Goal: Information Seeking & Learning: Learn about a topic

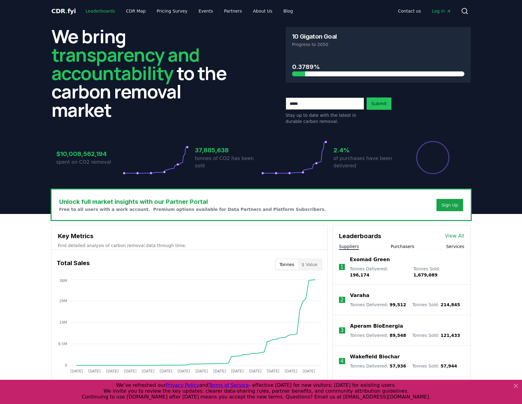
click at [98, 7] on link "Leaderboards" at bounding box center [100, 11] width 39 height 11
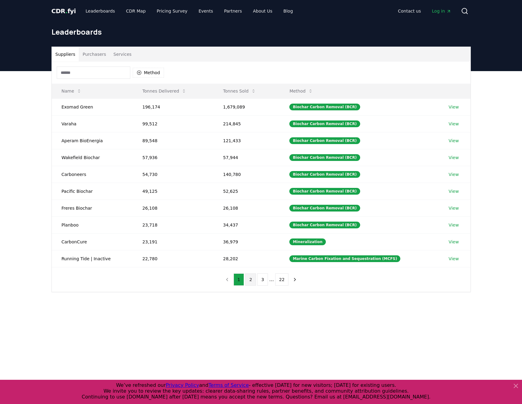
click at [252, 280] on button "2" at bounding box center [250, 279] width 11 height 12
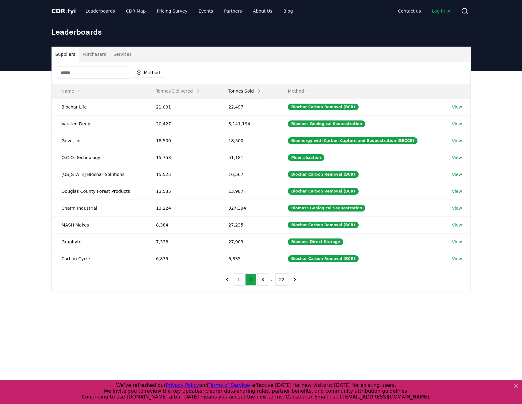
click at [240, 90] on button "Tonnes Sold" at bounding box center [244, 91] width 43 height 12
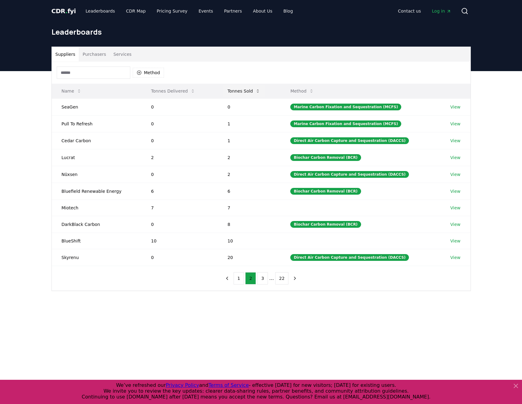
click at [237, 91] on button "Tonnes Sold" at bounding box center [243, 91] width 43 height 12
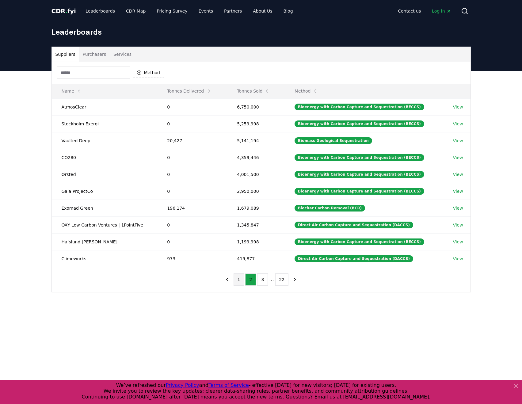
click at [240, 279] on button "1" at bounding box center [238, 279] width 11 height 12
click at [248, 281] on button "2" at bounding box center [250, 279] width 11 height 12
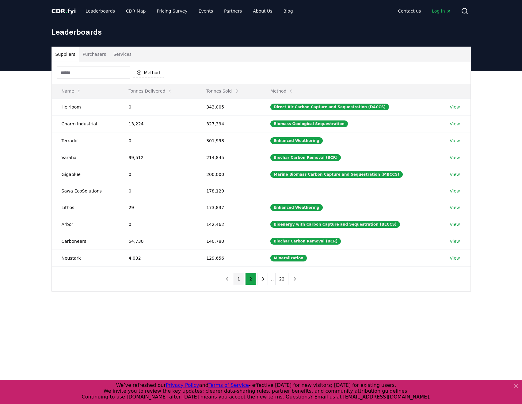
click at [241, 278] on button "1" at bounding box center [238, 279] width 11 height 12
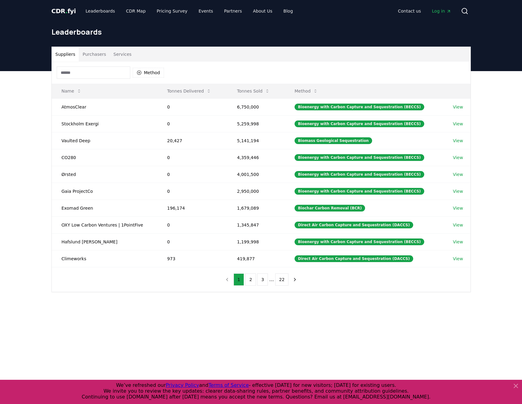
click at [114, 53] on button "Services" at bounding box center [122, 54] width 25 height 15
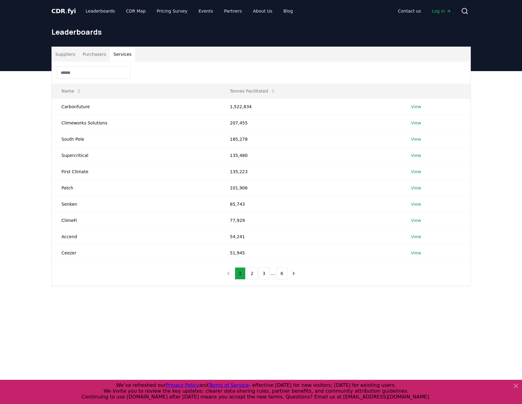
click at [96, 53] on button "Purchasers" at bounding box center [94, 54] width 31 height 15
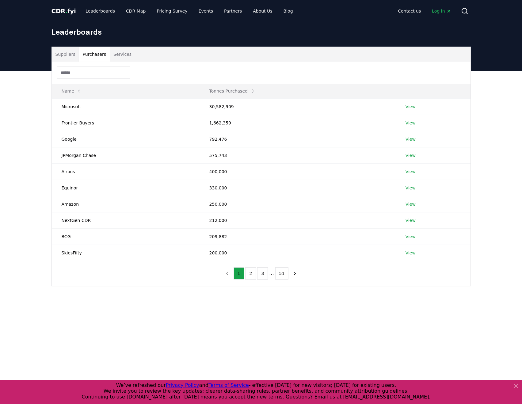
click at [112, 52] on button "Services" at bounding box center [122, 54] width 25 height 15
click at [93, 55] on button "Purchasers" at bounding box center [94, 54] width 31 height 15
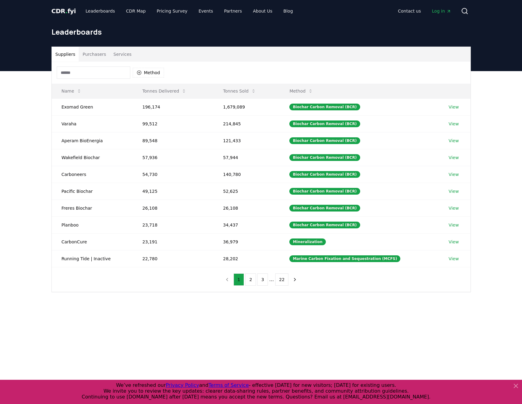
click at [61, 55] on button "Suppliers" at bounding box center [65, 54] width 27 height 15
click at [249, 281] on button "2" at bounding box center [250, 279] width 11 height 12
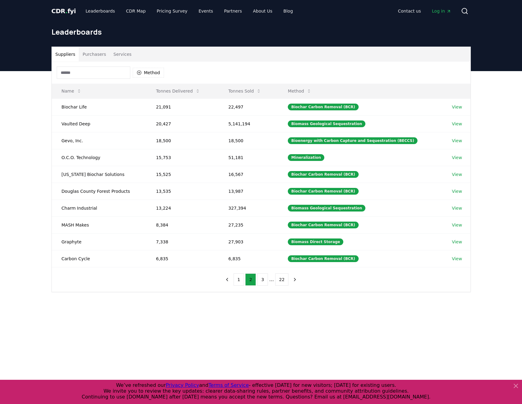
click at [234, 281] on nav "1 2 3 ... 22" at bounding box center [261, 279] width 78 height 12
click at [240, 281] on button "1" at bounding box center [238, 279] width 11 height 12
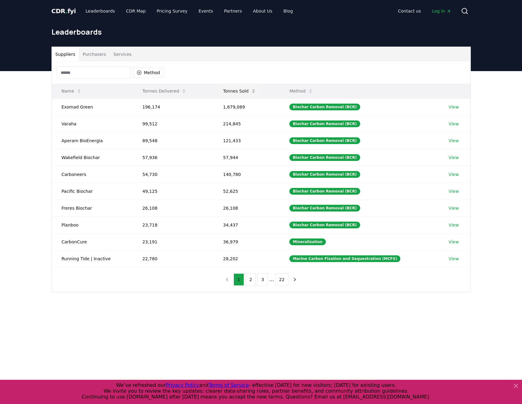
click at [243, 89] on button "Tonnes Sold" at bounding box center [239, 91] width 43 height 12
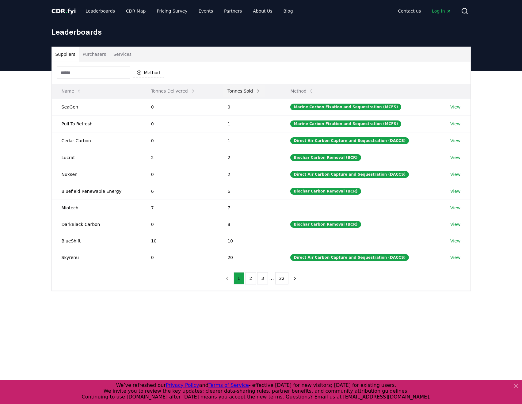
click at [243, 89] on button "Tonnes Sold" at bounding box center [243, 91] width 43 height 12
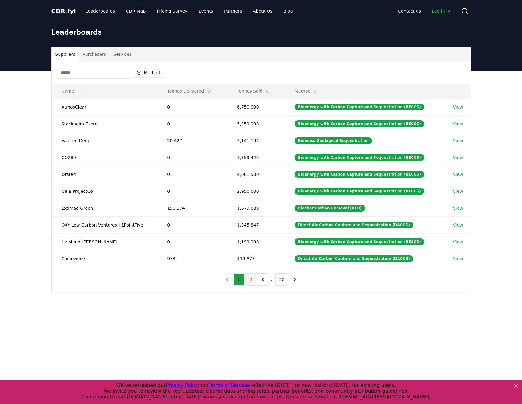
click at [248, 281] on button "2" at bounding box center [250, 279] width 11 height 12
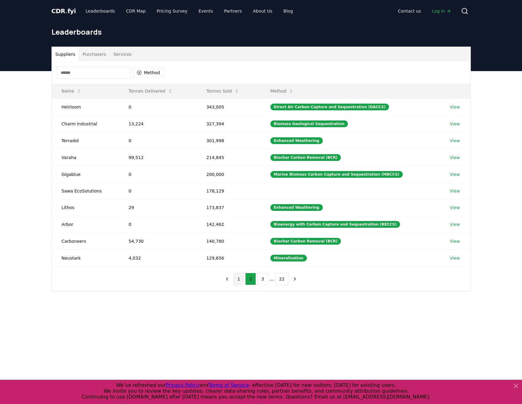
click at [240, 280] on button "1" at bounding box center [238, 279] width 11 height 12
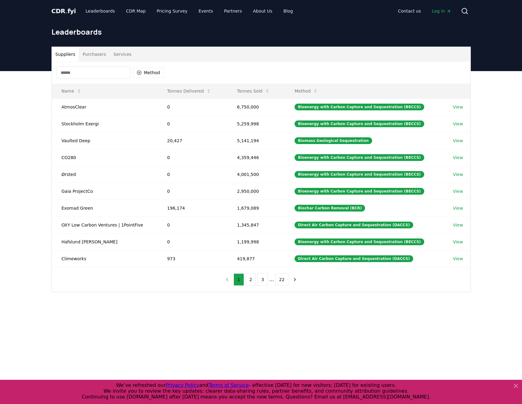
click at [121, 55] on button "Services" at bounding box center [122, 54] width 25 height 15
